Goal: Task Accomplishment & Management: Complete application form

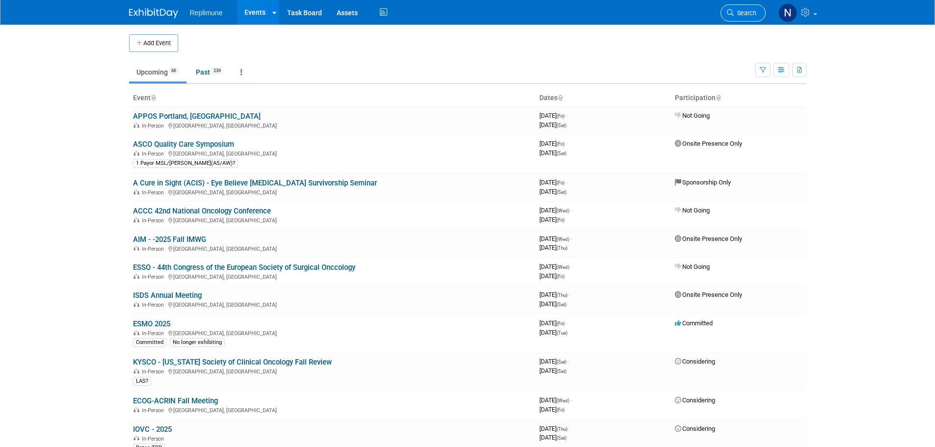
click at [740, 21] on link "Search" at bounding box center [743, 12] width 45 height 17
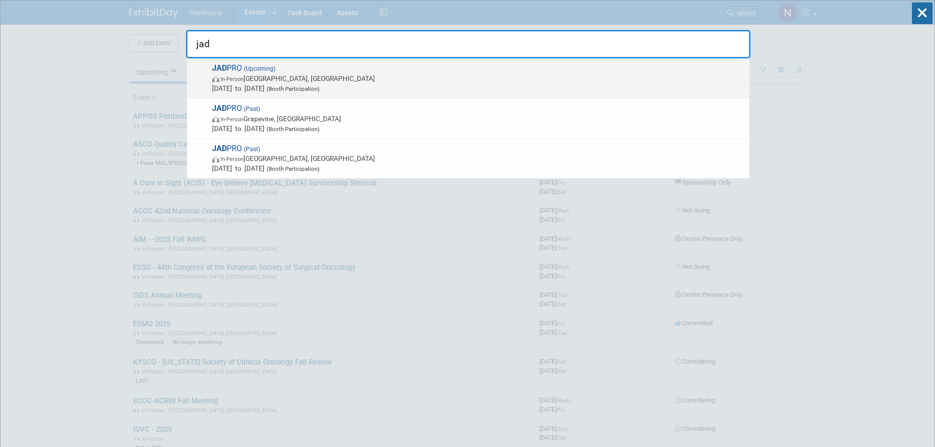
type input "jad"
click at [212, 67] on span "JAD PRO (Upcoming) In-Person [GEOGRAPHIC_DATA], [GEOGRAPHIC_DATA] [DATE] to [DA…" at bounding box center [477, 78] width 536 height 30
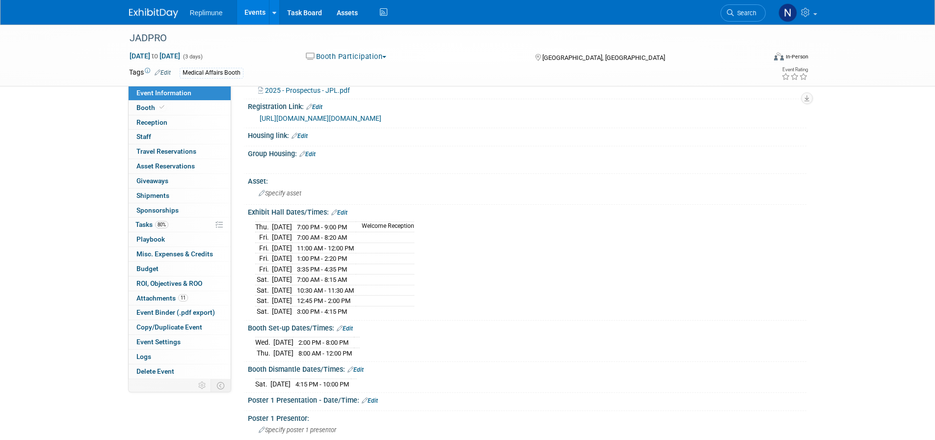
scroll to position [196, 0]
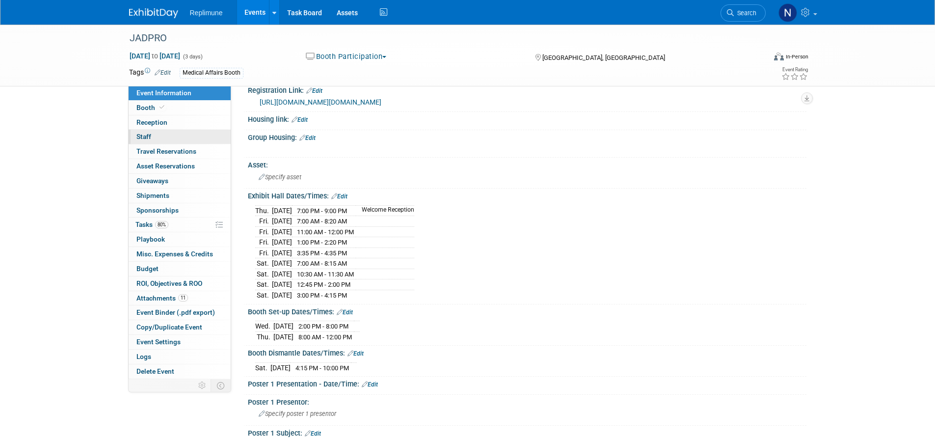
click at [140, 136] on span "Staff 0" at bounding box center [143, 137] width 15 height 8
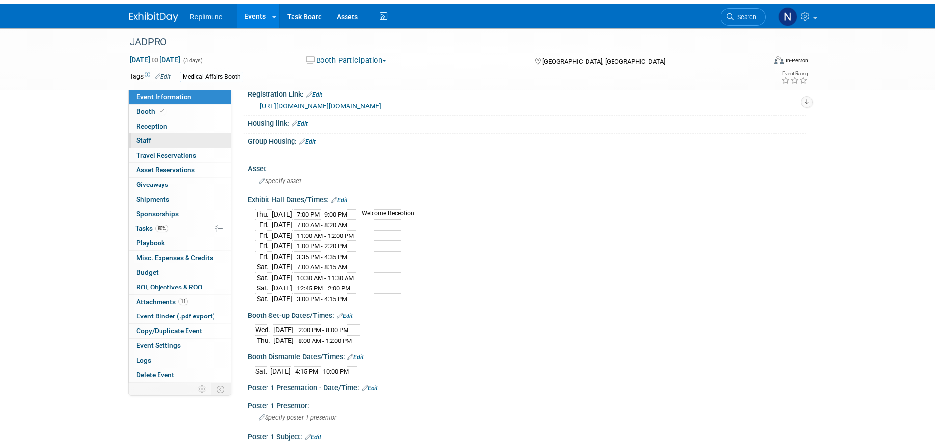
scroll to position [0, 0]
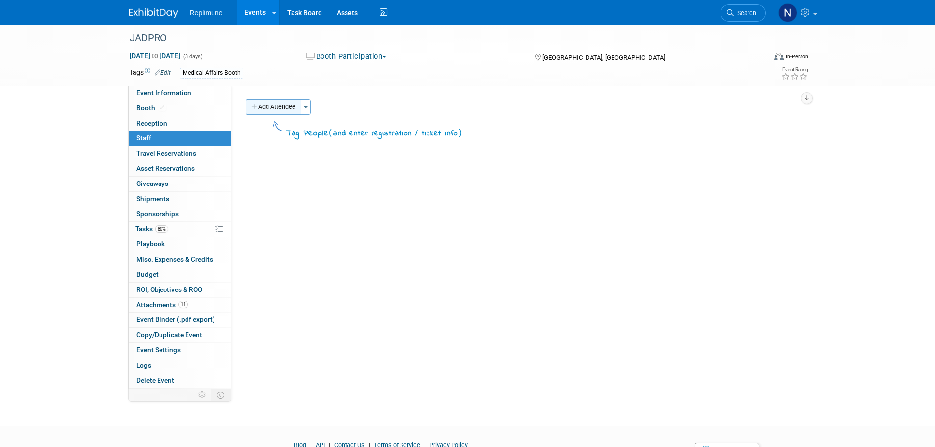
click at [268, 106] on button "Add Attendee" at bounding box center [273, 107] width 55 height 16
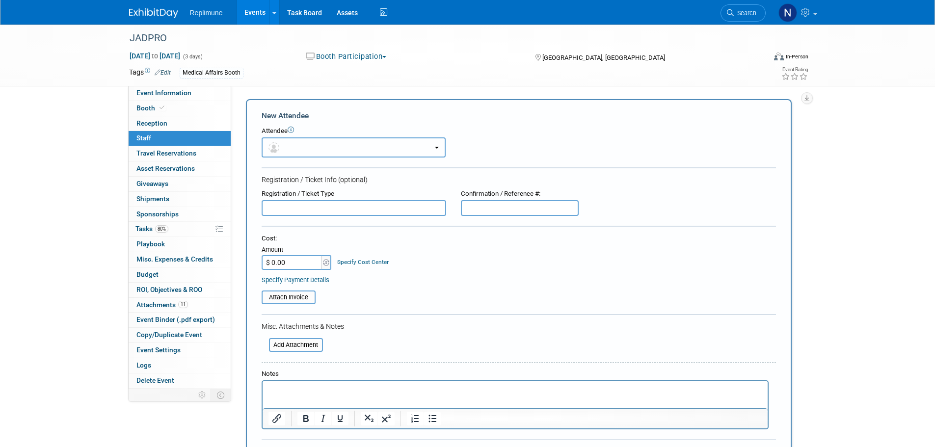
click at [380, 148] on button "button" at bounding box center [354, 147] width 184 height 20
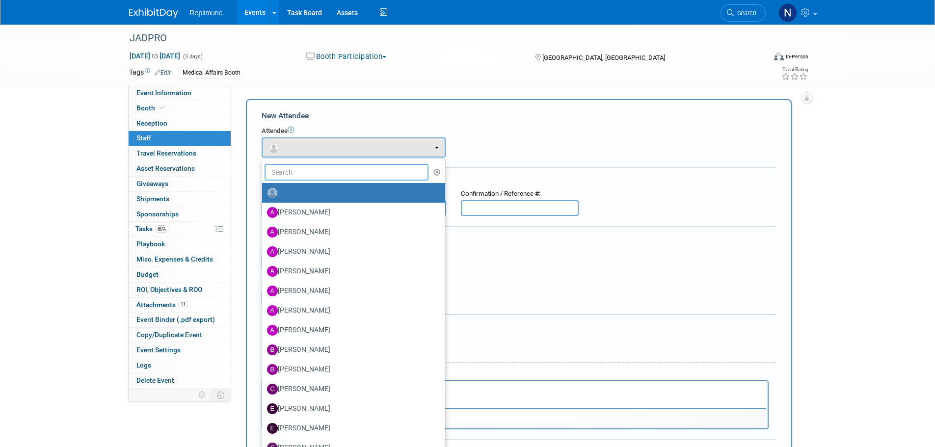
click at [335, 174] on input "text" at bounding box center [347, 172] width 164 height 17
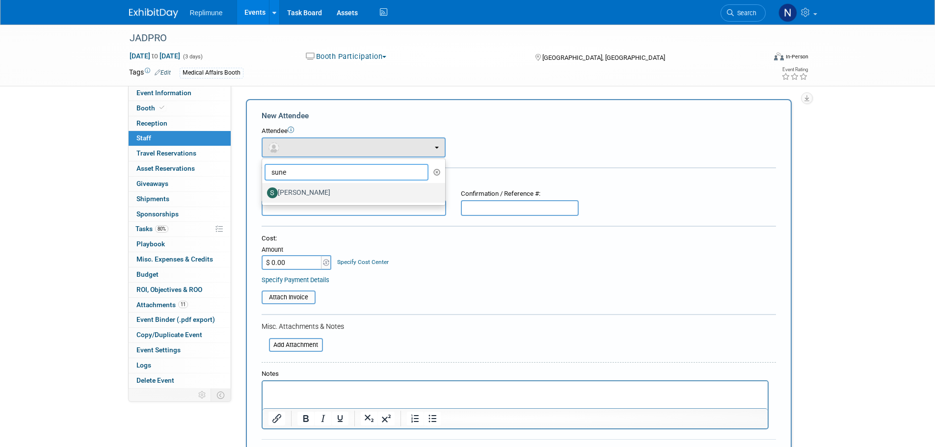
type input "sune"
click at [329, 190] on label "Suneel Kudaravalli" at bounding box center [351, 193] width 168 height 16
click at [264, 190] on input "Suneel Kudaravalli" at bounding box center [260, 192] width 6 height 6
select select "d8351b50-d63b-46ad-9e62-636936d7f859"
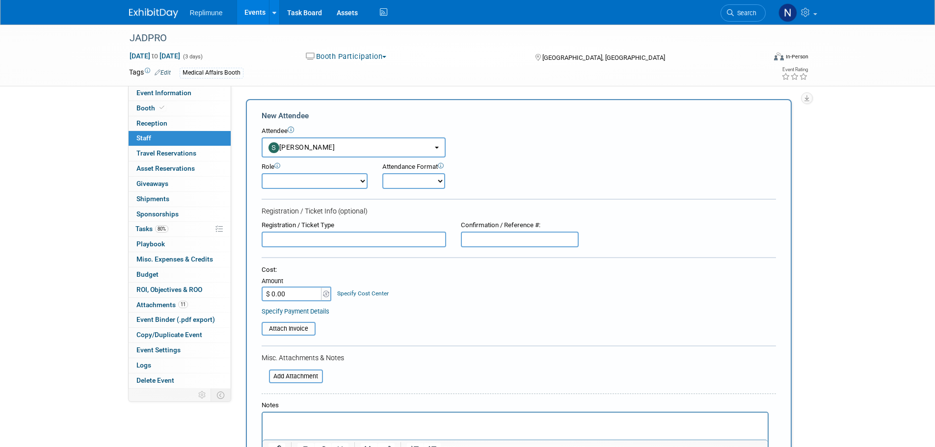
click at [327, 180] on select "Clinical Development Clinical Operations Commercial Congress Manager Demonstrat…" at bounding box center [315, 181] width 106 height 16
select select "700"
click at [262, 173] on select "Clinical Development Clinical Operations Commercial Congress Manager Demonstrat…" at bounding box center [315, 181] width 106 height 16
click at [422, 178] on select "Onsite Remote" at bounding box center [413, 181] width 63 height 16
select select "1"
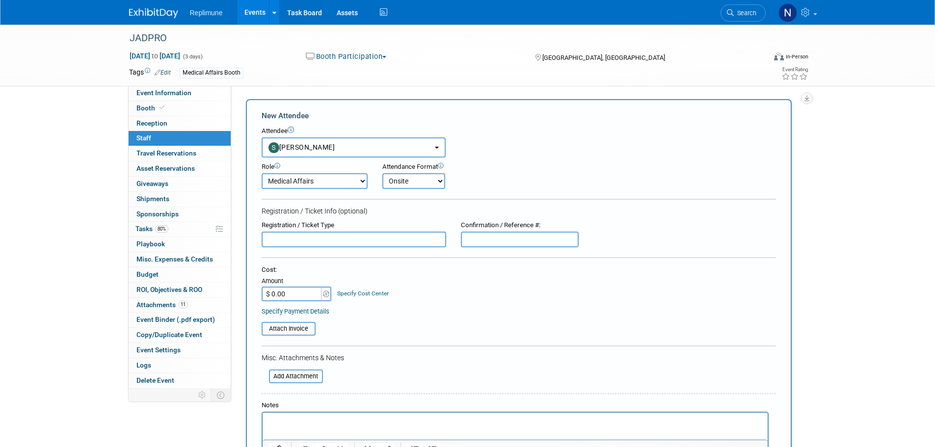
click at [382, 173] on select "Onsite Remote" at bounding box center [413, 181] width 63 height 16
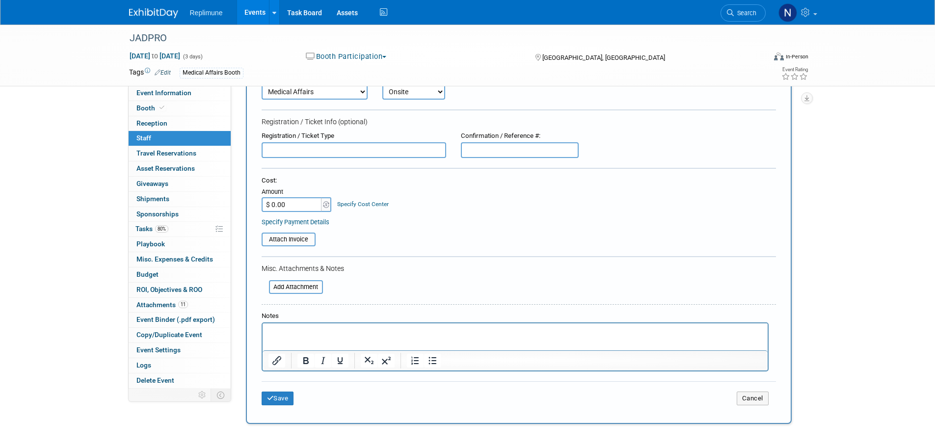
scroll to position [98, 0]
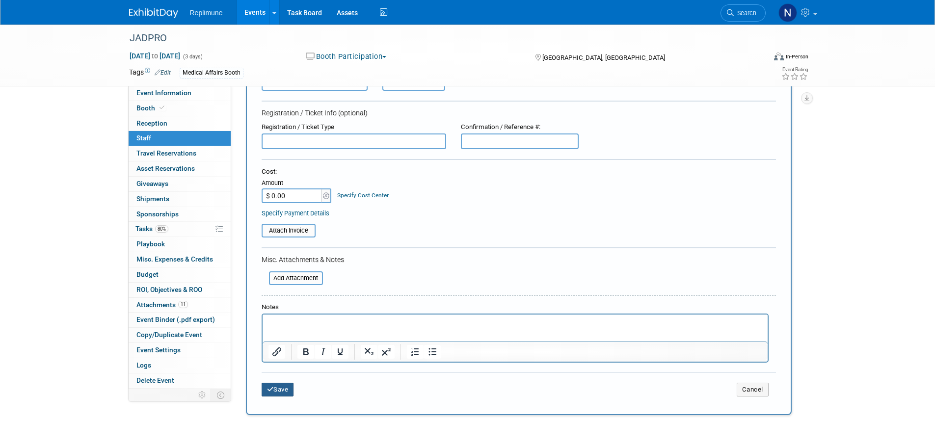
click at [277, 394] on button "Save" at bounding box center [278, 390] width 32 height 14
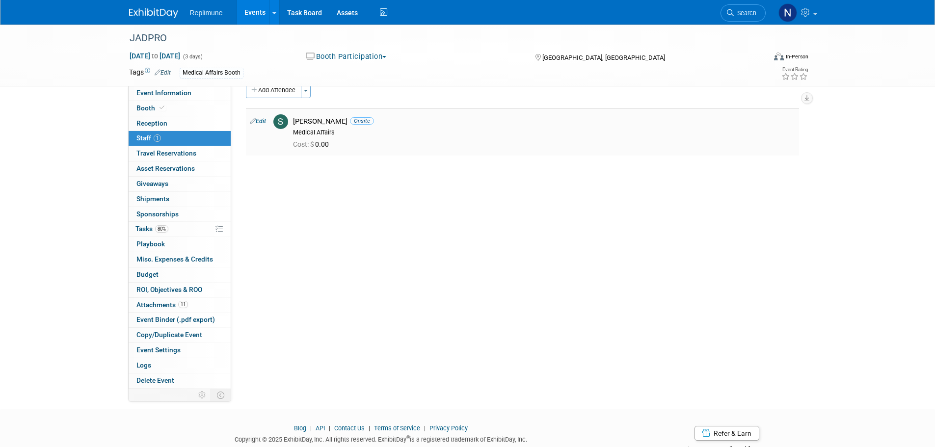
scroll to position [0, 0]
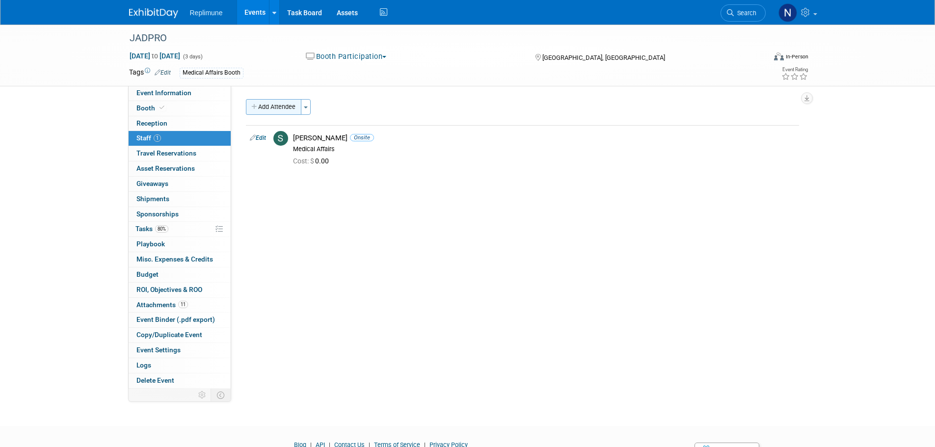
click at [269, 103] on button "Add Attendee" at bounding box center [273, 107] width 55 height 16
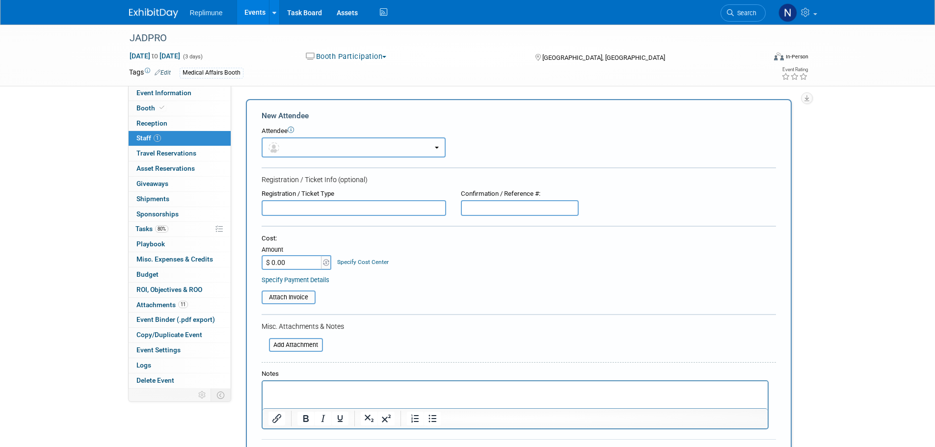
click at [378, 152] on button "button" at bounding box center [354, 147] width 184 height 20
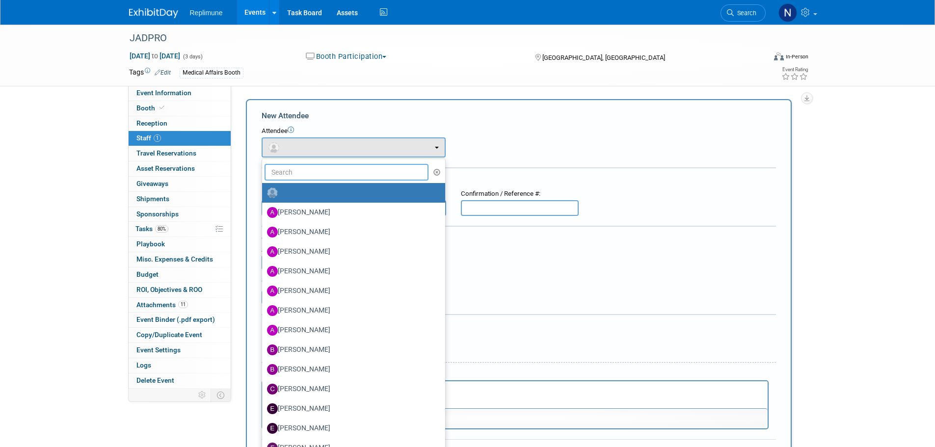
click at [345, 167] on input "text" at bounding box center [347, 172] width 164 height 17
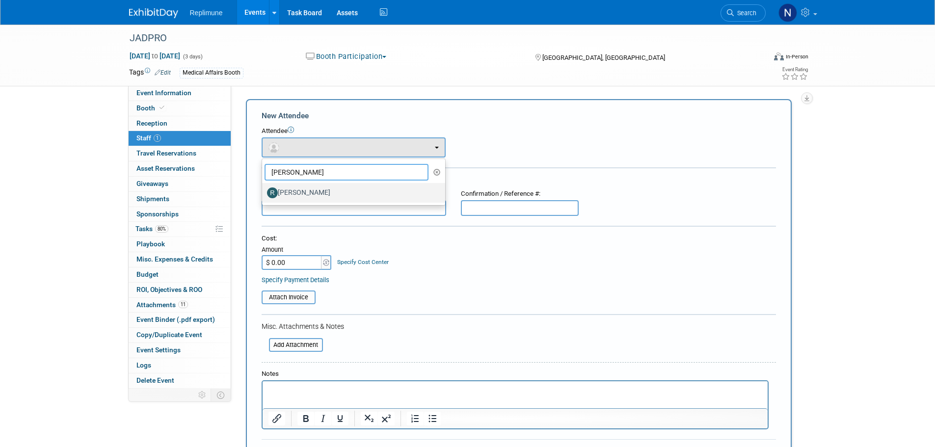
type input "rosalind"
click at [327, 190] on label "Rosalind Malhotra" at bounding box center [351, 193] width 168 height 16
click at [264, 190] on input "Rosalind Malhotra" at bounding box center [260, 192] width 6 height 6
select select "ac6f4f04-6a7f-42c5-9246-215a0b216be6"
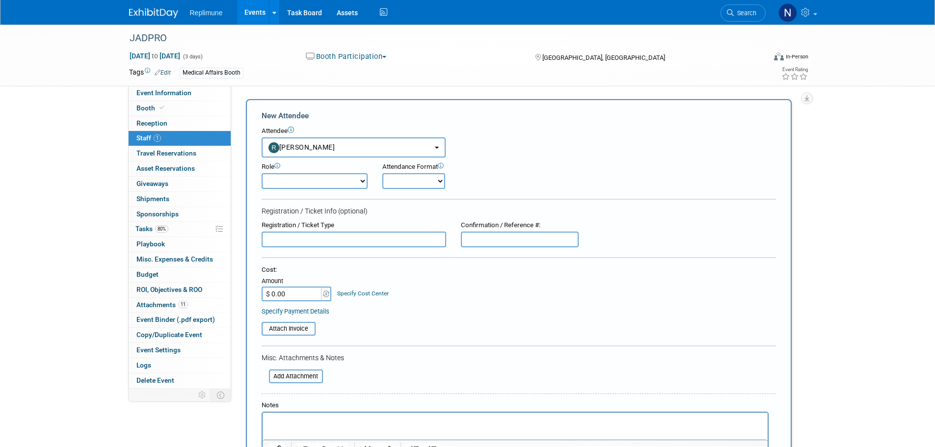
click at [316, 177] on select "Clinical Development Clinical Operations Commercial Congress Manager Demonstrat…" at bounding box center [315, 181] width 106 height 16
select select "700"
click at [262, 173] on select "Clinical Development Clinical Operations Commercial Congress Manager Demonstrat…" at bounding box center [315, 181] width 106 height 16
click at [394, 179] on select "Onsite Remote" at bounding box center [413, 181] width 63 height 16
select select "1"
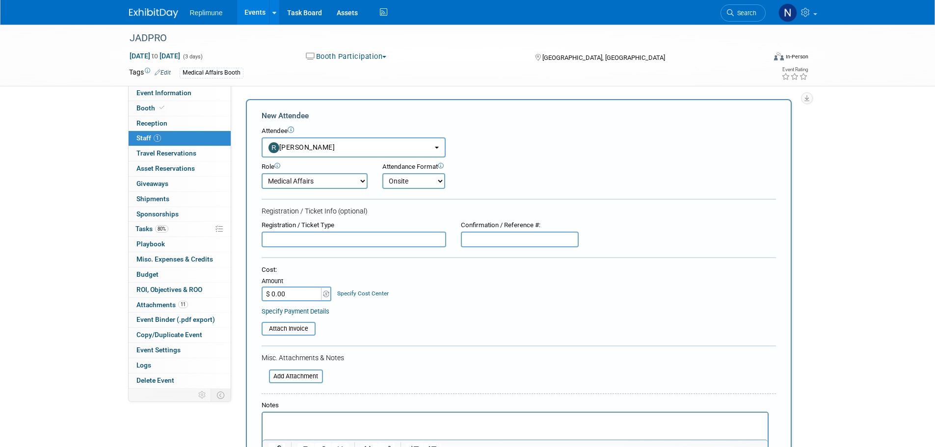
click at [382, 173] on select "Onsite Remote" at bounding box center [413, 181] width 63 height 16
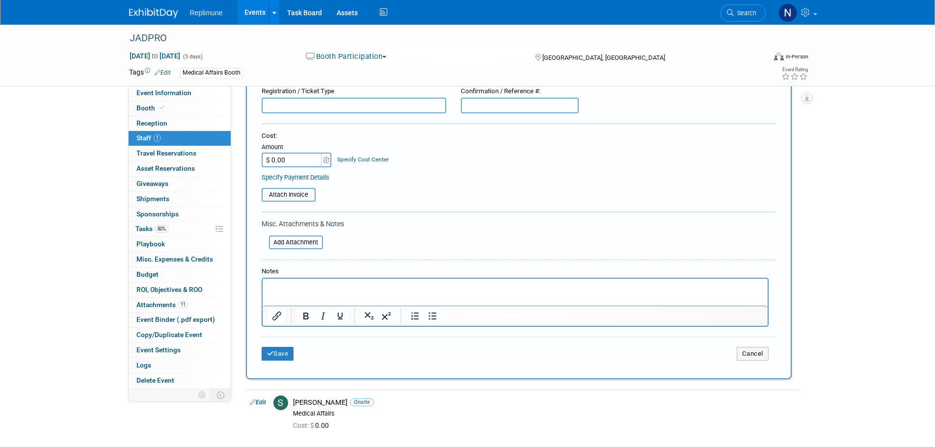
scroll to position [147, 0]
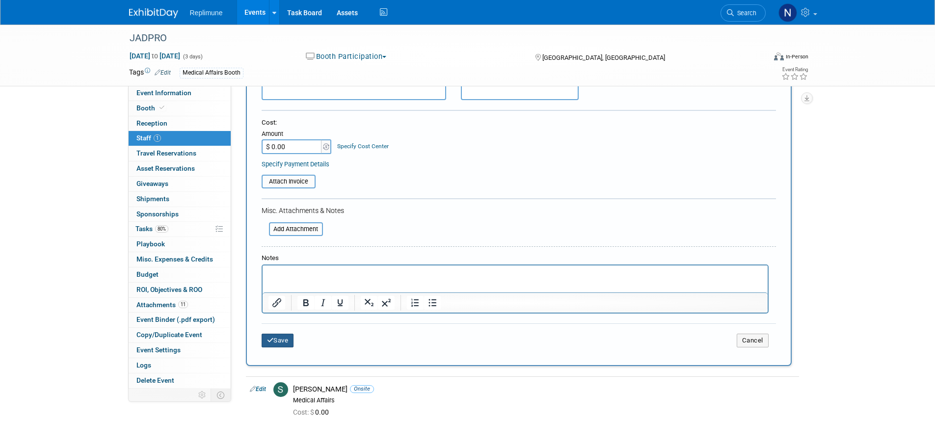
click at [275, 342] on button "Save" at bounding box center [278, 341] width 32 height 14
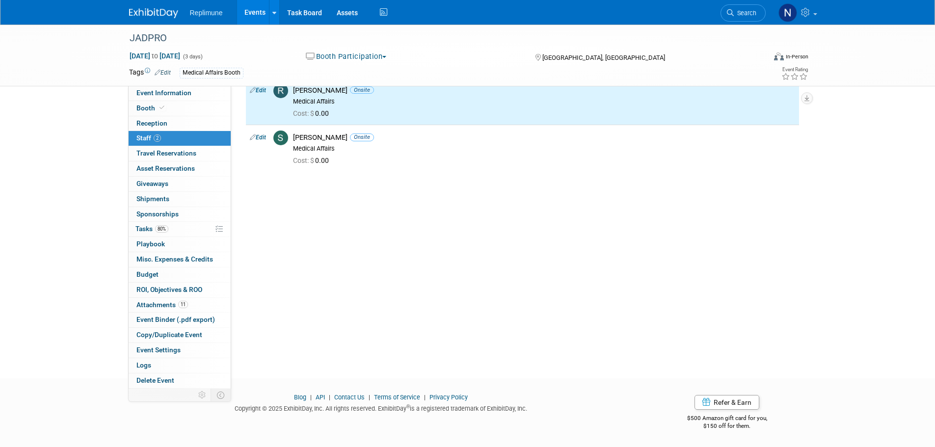
scroll to position [0, 0]
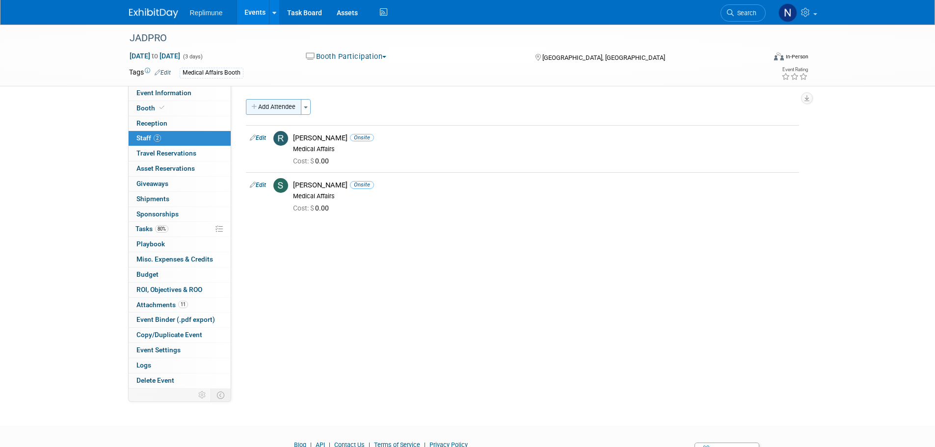
click at [261, 104] on button "Add Attendee" at bounding box center [273, 107] width 55 height 16
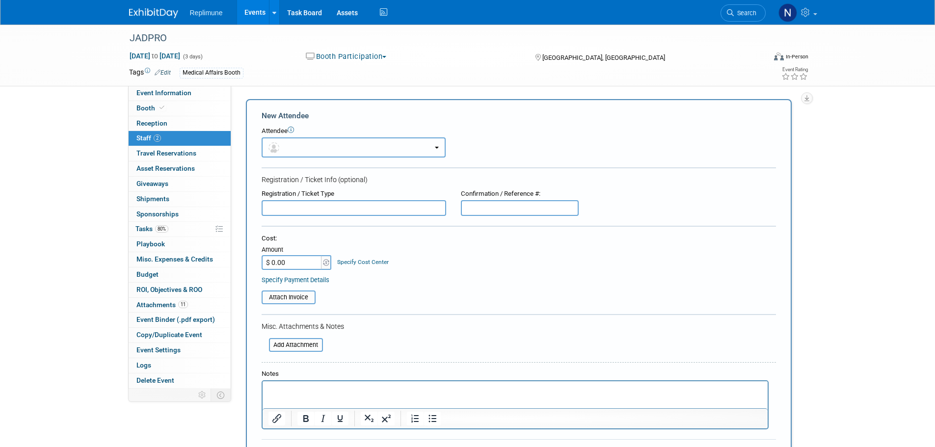
click at [427, 146] on button "button" at bounding box center [354, 147] width 184 height 20
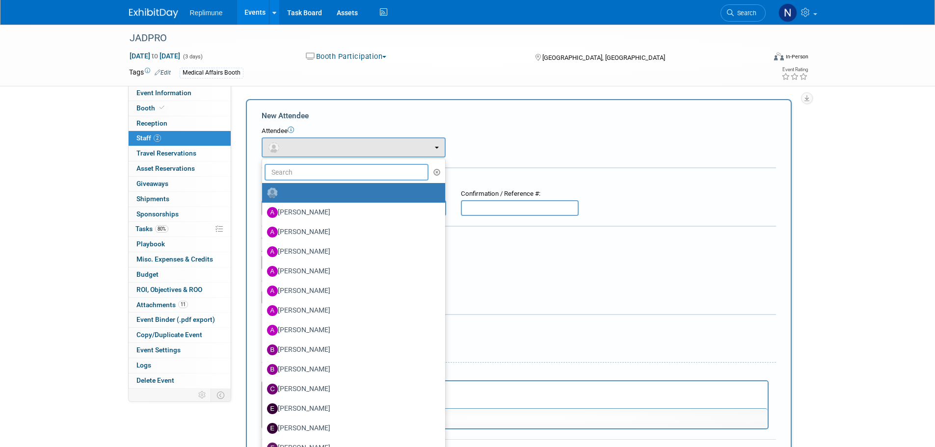
click at [294, 174] on input "text" at bounding box center [347, 172] width 164 height 17
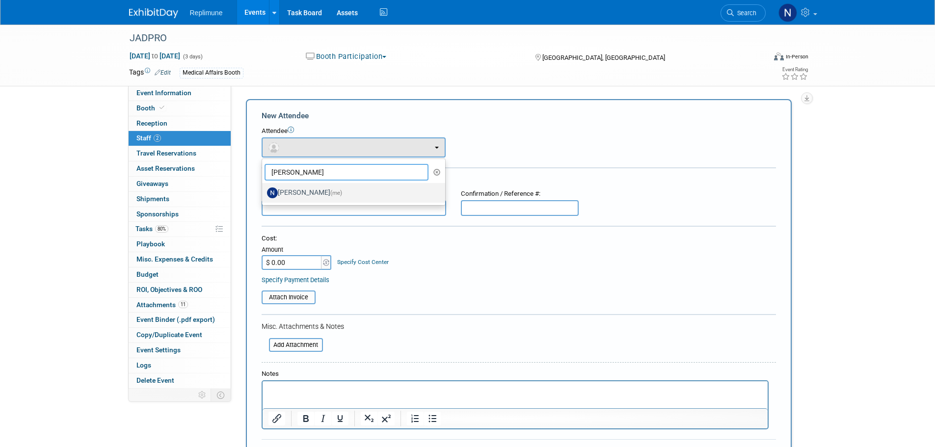
type input "nicol"
click at [295, 188] on label "Nicole Schaeffner (me)" at bounding box center [351, 193] width 168 height 16
click at [264, 189] on input "Nicole Schaeffner (me)" at bounding box center [260, 192] width 6 height 6
select select "ac887367-ed62-4216-a2e2-0a03cef3d40b"
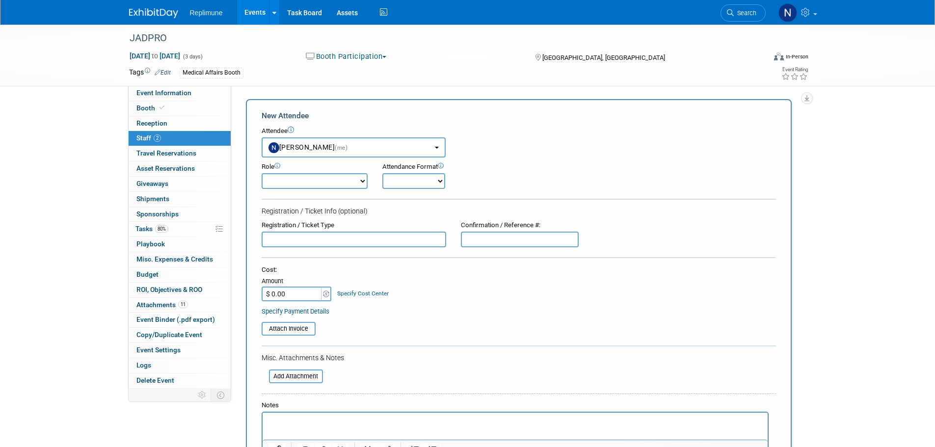
click at [316, 182] on select "Clinical Development Clinical Operations Commercial Congress Manager Demonstrat…" at bounding box center [315, 181] width 106 height 16
select select "700"
click at [262, 173] on select "Clinical Development Clinical Operations Commercial Congress Manager Demonstrat…" at bounding box center [315, 181] width 106 height 16
click at [415, 183] on select "Onsite Remote" at bounding box center [413, 181] width 63 height 16
select select "1"
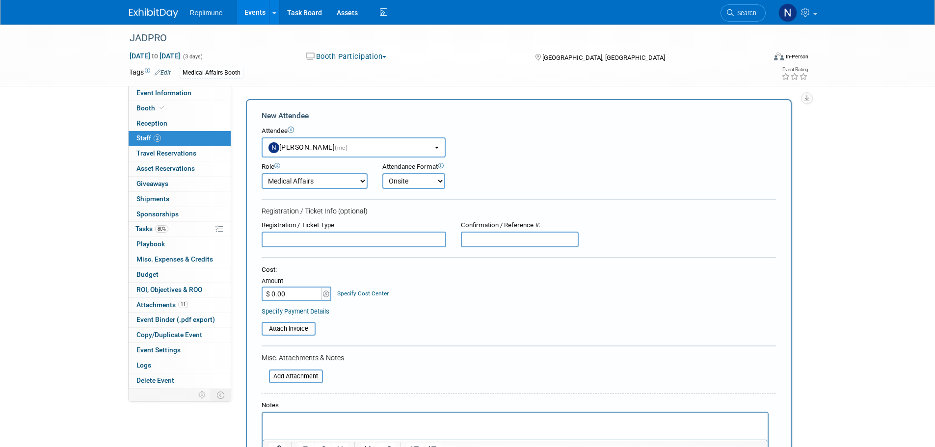
click at [382, 173] on select "Onsite Remote" at bounding box center [413, 181] width 63 height 16
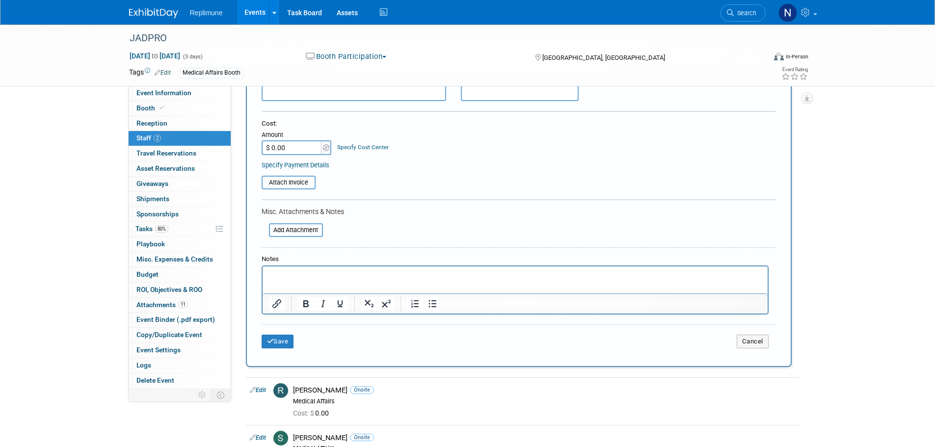
scroll to position [147, 0]
click at [271, 339] on icon "submit" at bounding box center [270, 340] width 7 height 6
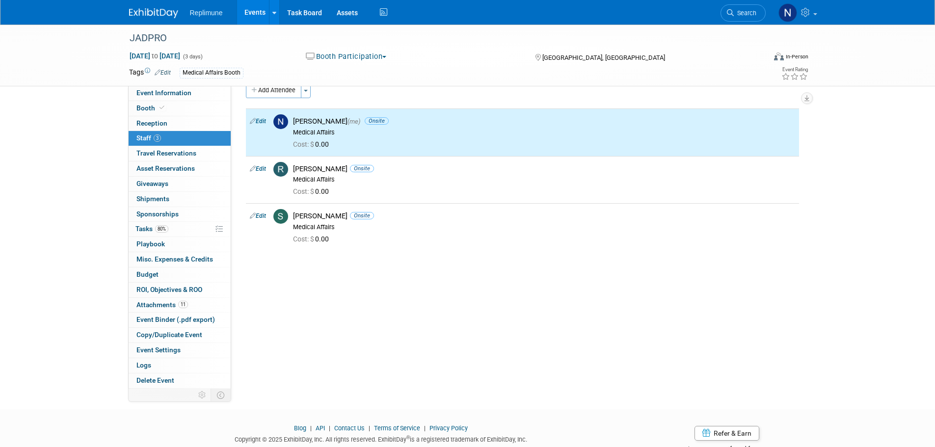
scroll to position [0, 0]
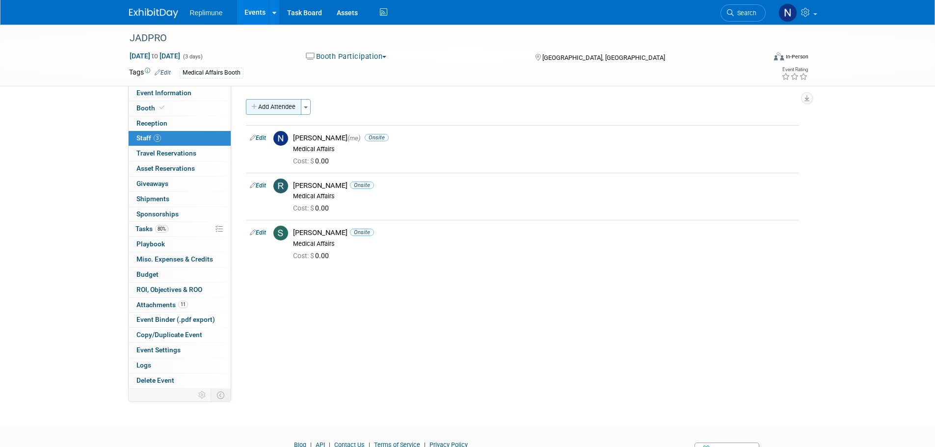
click at [269, 107] on button "Add Attendee" at bounding box center [273, 107] width 55 height 16
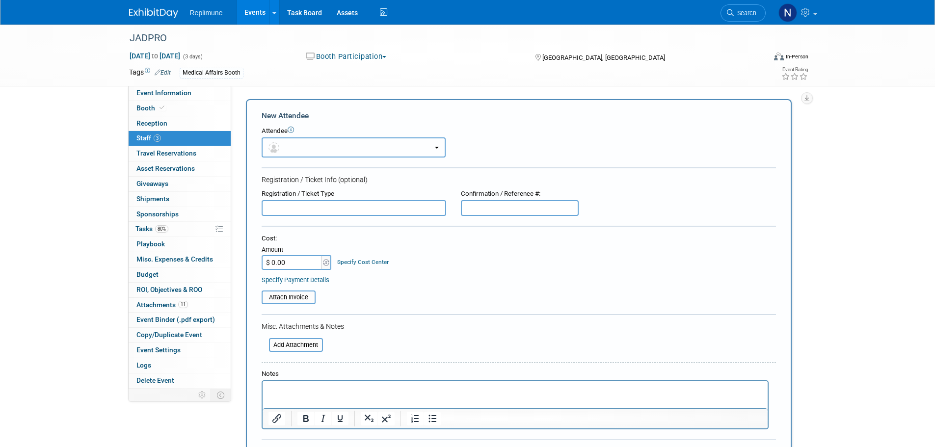
click at [309, 153] on button "button" at bounding box center [354, 147] width 184 height 20
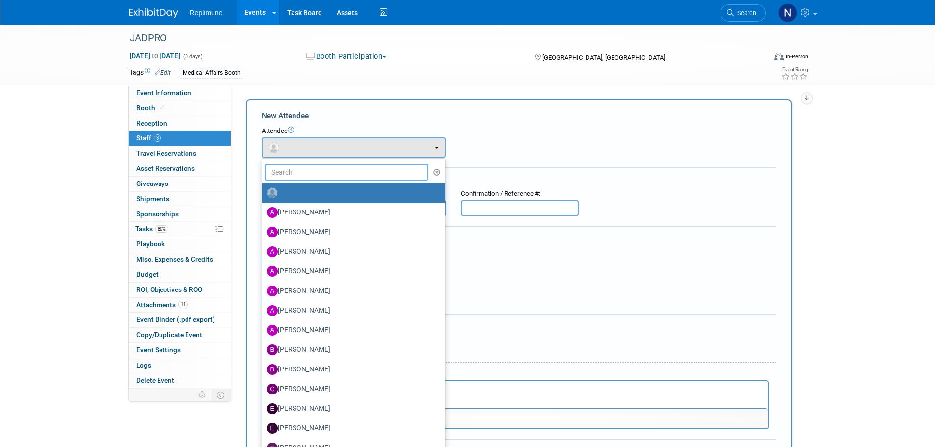
click at [300, 173] on input "text" at bounding box center [347, 172] width 164 height 17
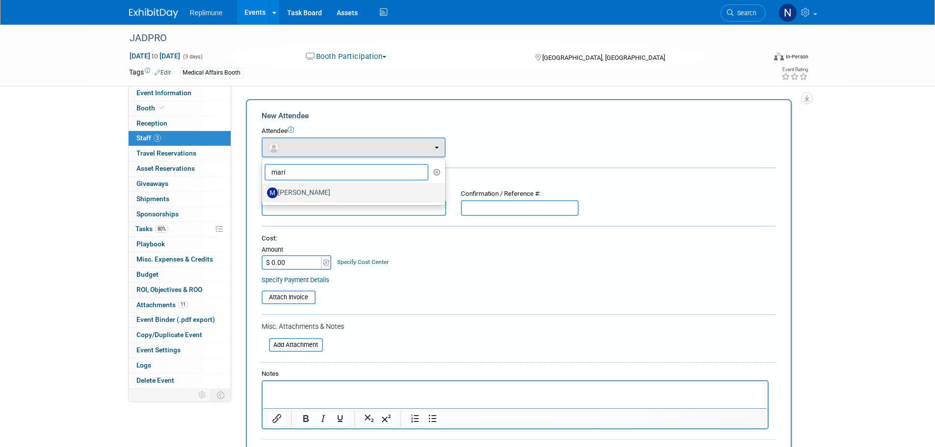
type input "mari"
click at [297, 190] on label "Marissa Panzer" at bounding box center [351, 193] width 168 height 16
click at [264, 190] on input "Marissa Panzer" at bounding box center [260, 192] width 6 height 6
select select "cabe2c51-99b7-465f-b0d2-4e24abcf0509"
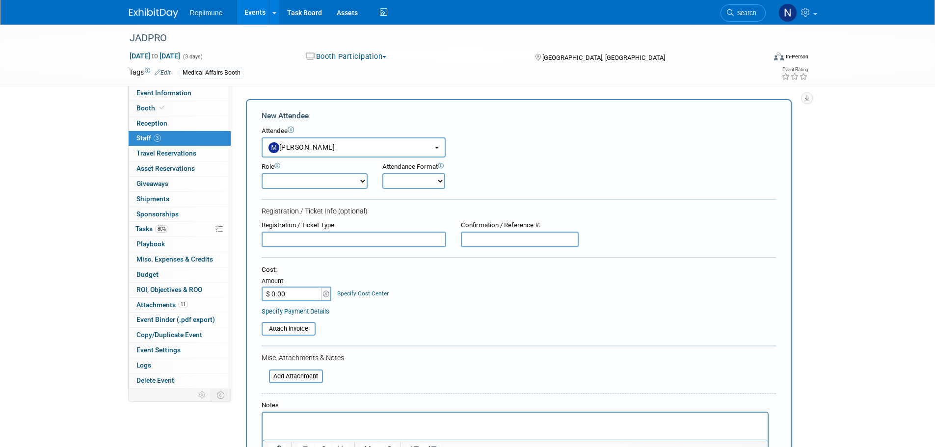
click at [301, 183] on select "Clinical Development Clinical Operations Commercial Congress Manager Demonstrat…" at bounding box center [315, 181] width 106 height 16
click at [262, 173] on select "Clinical Development Clinical Operations Commercial Congress Manager Demonstrat…" at bounding box center [315, 181] width 106 height 16
click at [361, 182] on select "Clinical Development Clinical Operations Commercial Congress Manager Demonstrat…" at bounding box center [315, 181] width 106 height 16
select select "100"
click at [262, 173] on select "Clinical Development Clinical Operations Commercial Congress Manager Demonstrat…" at bounding box center [315, 181] width 106 height 16
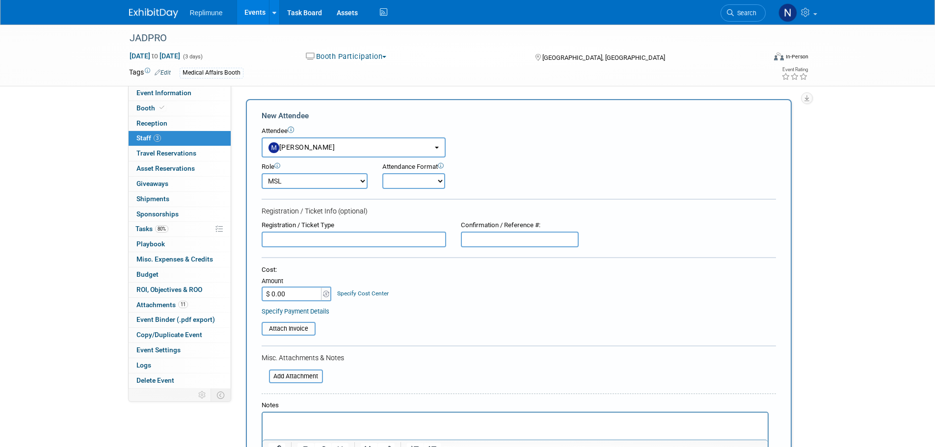
click at [435, 180] on select "Onsite Remote" at bounding box center [413, 181] width 63 height 16
select select "1"
click at [382, 173] on select "Onsite Remote" at bounding box center [413, 181] width 63 height 16
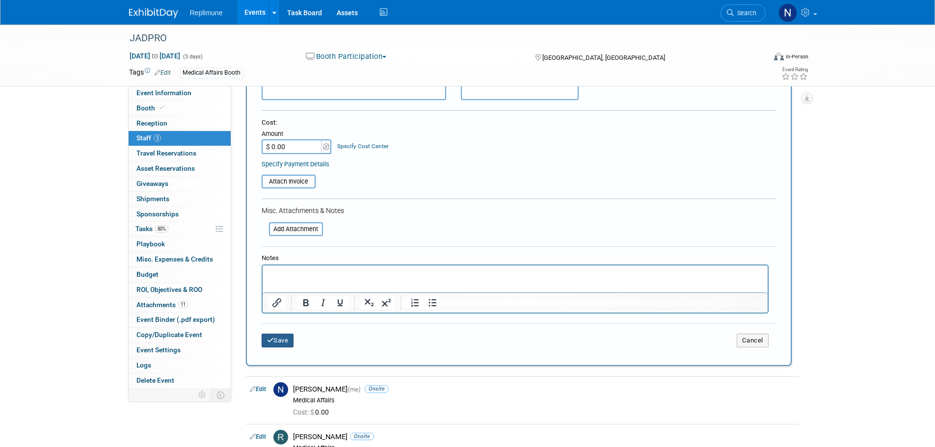
click at [278, 343] on button "Save" at bounding box center [278, 341] width 32 height 14
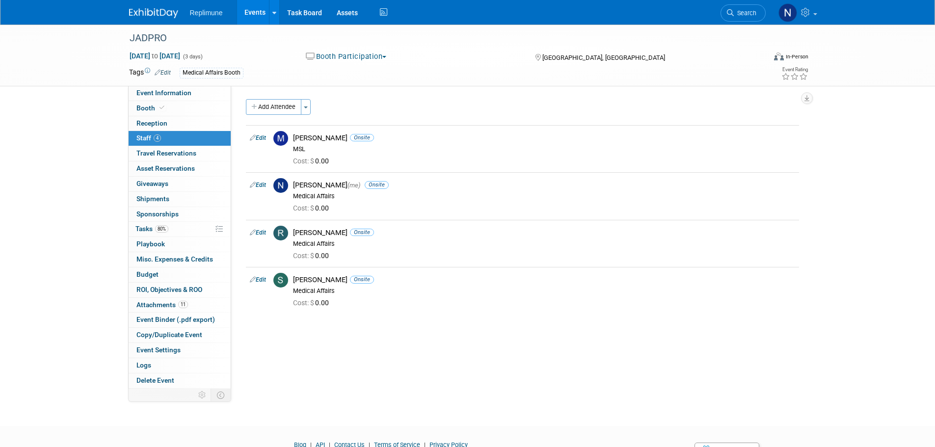
click at [258, 14] on link "Events" at bounding box center [255, 12] width 36 height 25
